Goal: Book appointment/travel/reservation

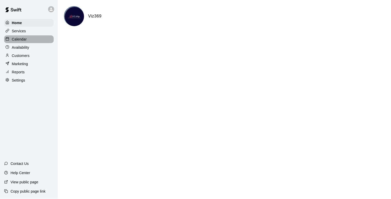
click at [13, 39] on p "Calendar" at bounding box center [19, 39] width 15 height 5
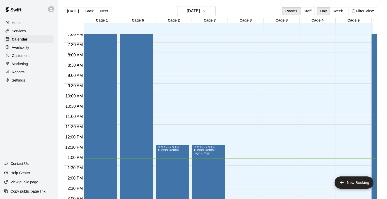
scroll to position [144, 0]
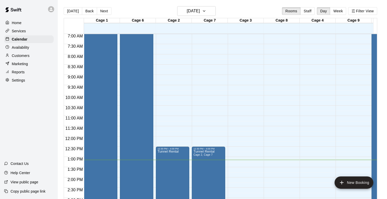
click at [169, 107] on div "12:00 AM – 5:00 AM Closed 12:30 PM – 4:00 PM Tunnel Rental 8:30 PM – 10:30 PM T…" at bounding box center [172, 137] width 33 height 494
click at [185, 107] on div "12:00 AM – 5:00 AM Closed 12:30 PM – 4:00 PM Tunnel Rental 8:30 PM – 10:30 PM T…" at bounding box center [172, 137] width 33 height 494
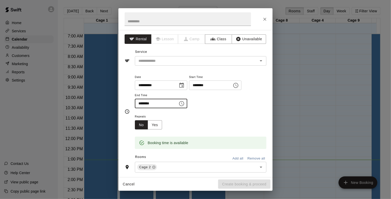
click at [140, 106] on input "********" at bounding box center [155, 104] width 40 height 10
click at [258, 62] on icon "Open" at bounding box center [261, 61] width 6 height 6
type input "********"
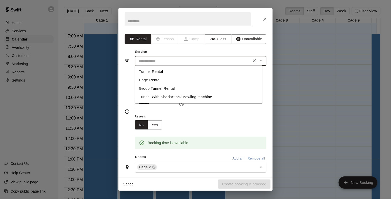
click at [153, 70] on li "Tunnel Rental" at bounding box center [199, 72] width 128 height 8
type input "**********"
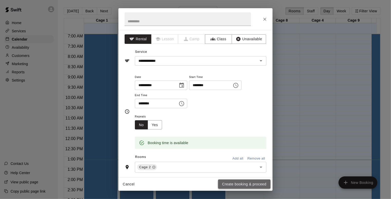
click at [229, 187] on button "Create booking & proceed" at bounding box center [244, 185] width 52 height 10
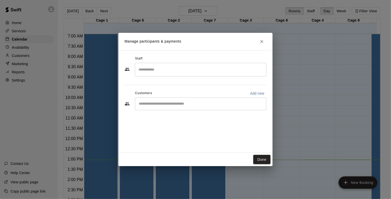
click at [157, 108] on div "​" at bounding box center [201, 104] width 132 height 13
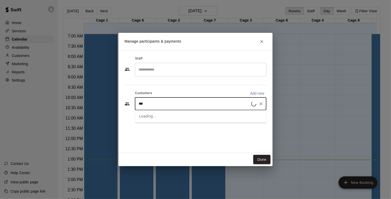
type input "****"
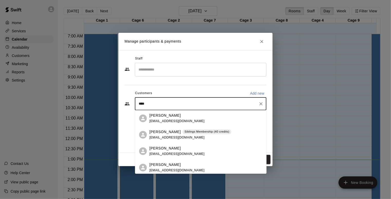
click at [161, 134] on p "[PERSON_NAME]" at bounding box center [165, 132] width 31 height 5
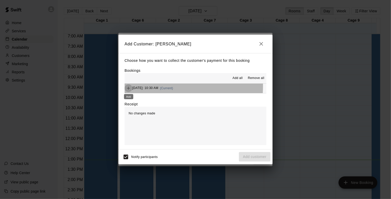
click at [129, 86] on icon "Add" at bounding box center [128, 88] width 5 height 5
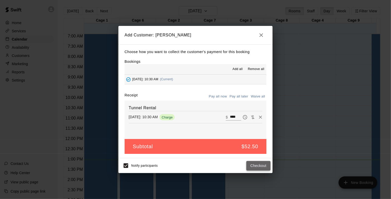
click at [262, 167] on button "Checkout" at bounding box center [259, 166] width 24 height 10
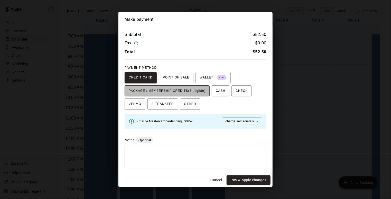
click at [202, 88] on span "PACKAGE / MEMBERSHIP CREDITS (3 eligible)" at bounding box center [167, 91] width 77 height 8
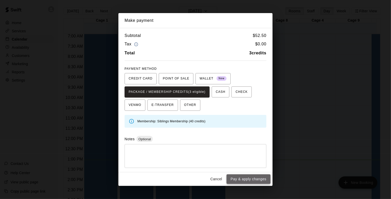
click at [256, 178] on button "Pay & apply changes" at bounding box center [249, 180] width 44 height 10
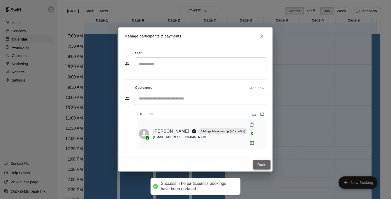
click at [260, 163] on button "Done" at bounding box center [261, 165] width 17 height 10
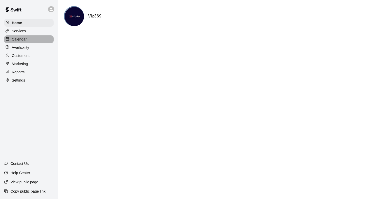
click at [17, 37] on div "Calendar" at bounding box center [29, 39] width 50 height 8
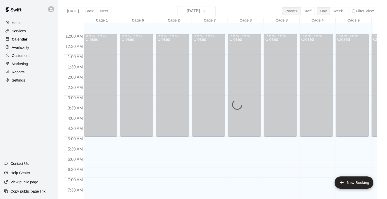
scroll to position [271, 0]
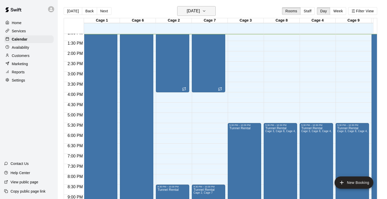
click at [214, 10] on button "[DATE]" at bounding box center [196, 11] width 39 height 10
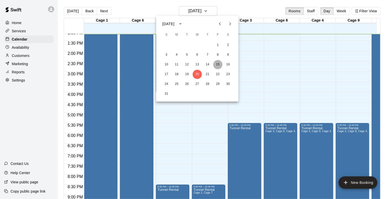
click at [219, 66] on button "15" at bounding box center [217, 64] width 9 height 9
